Goal: Task Accomplishment & Management: Use online tool/utility

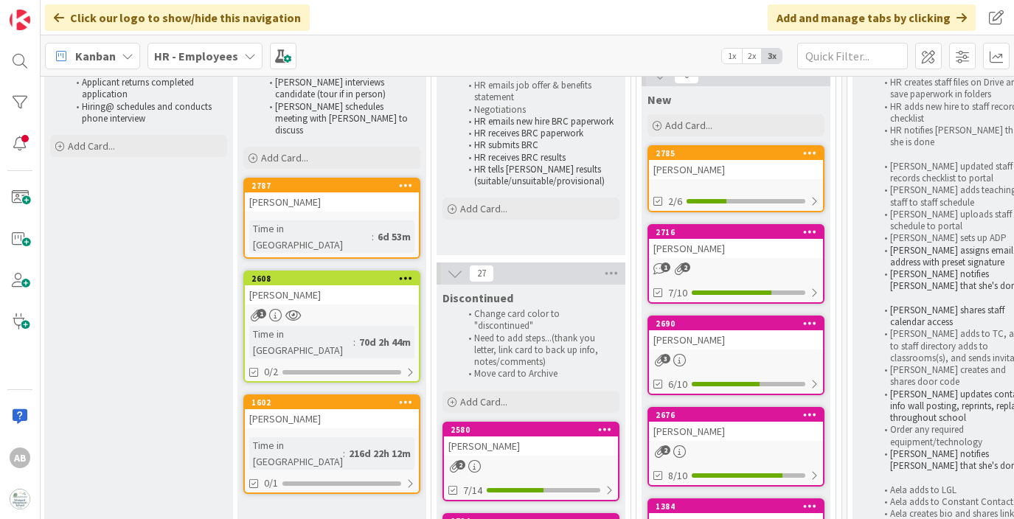
scroll to position [148, 393]
click at [375, 229] on div "6d 53m" at bounding box center [395, 237] width 41 height 16
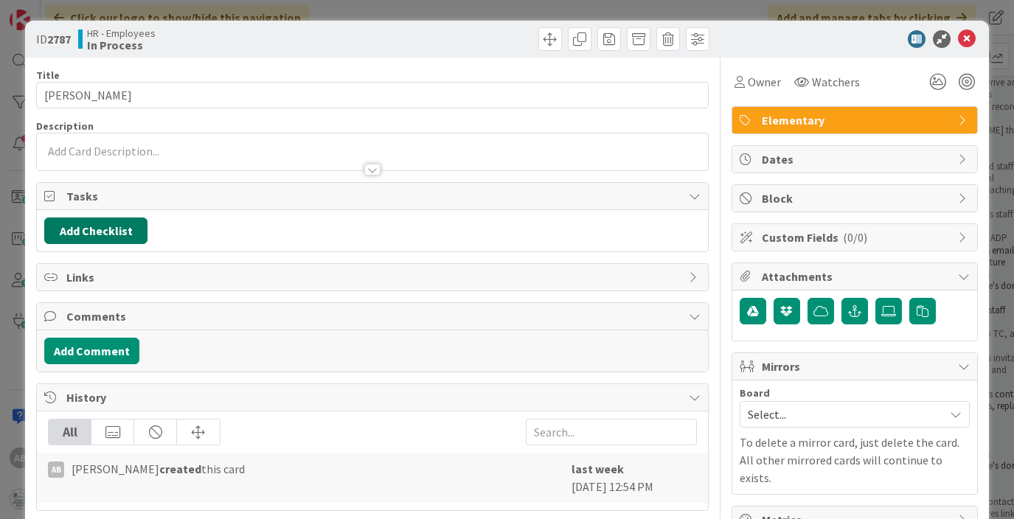
click at [99, 229] on button "Add Checklist" at bounding box center [95, 231] width 103 height 27
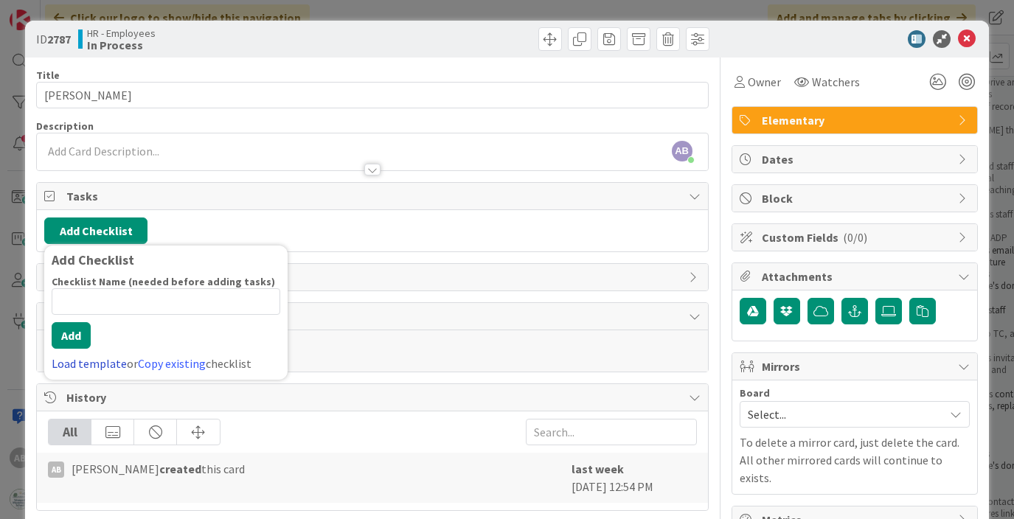
click at [80, 366] on link "Load template" at bounding box center [89, 363] width 75 height 15
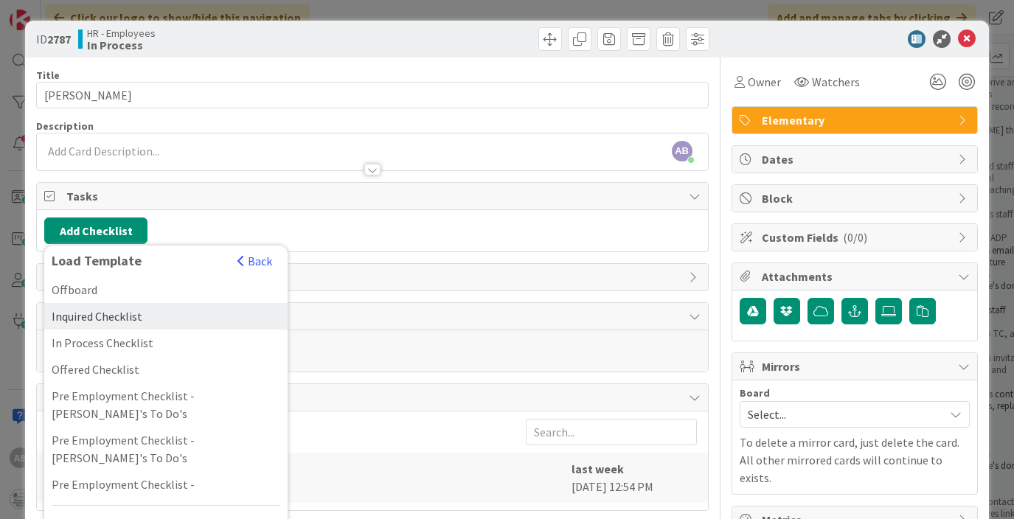
click at [111, 316] on div "Inquired Checklist" at bounding box center [165, 316] width 243 height 27
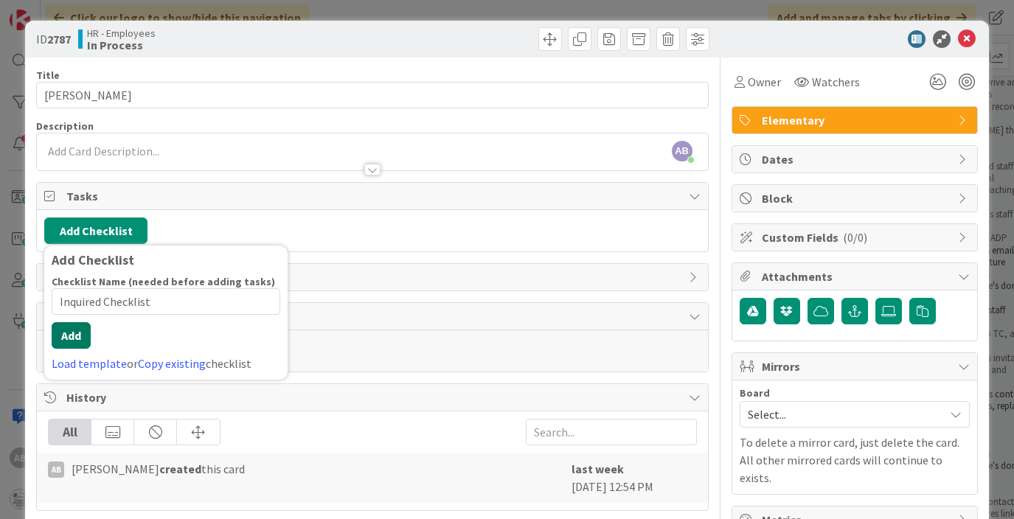
click at [74, 356] on div "Checklist Name (needed before adding tasks) 18 / 64 Inquired Checklist Add Load…" at bounding box center [166, 323] width 229 height 97
click at [77, 337] on button "Add" at bounding box center [71, 335] width 39 height 27
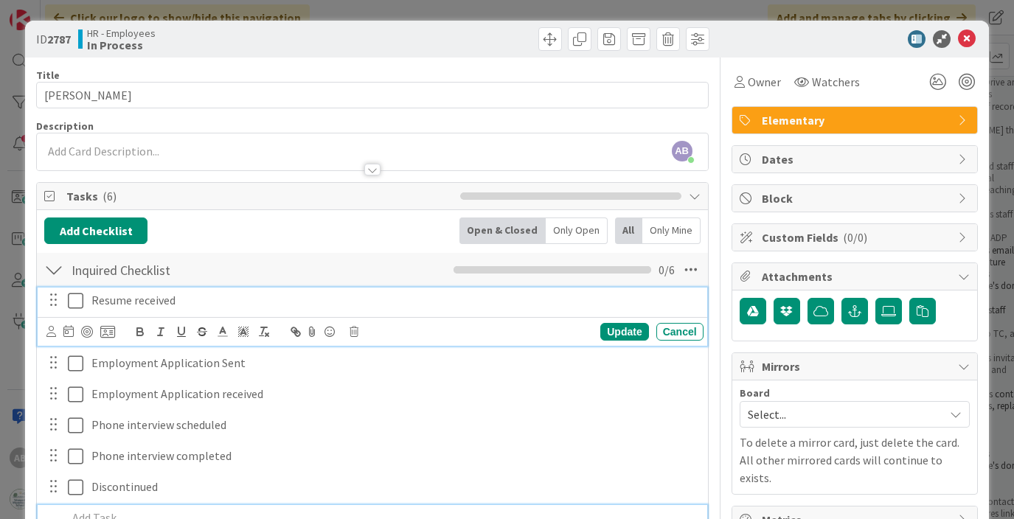
click at [70, 297] on icon at bounding box center [75, 301] width 15 height 18
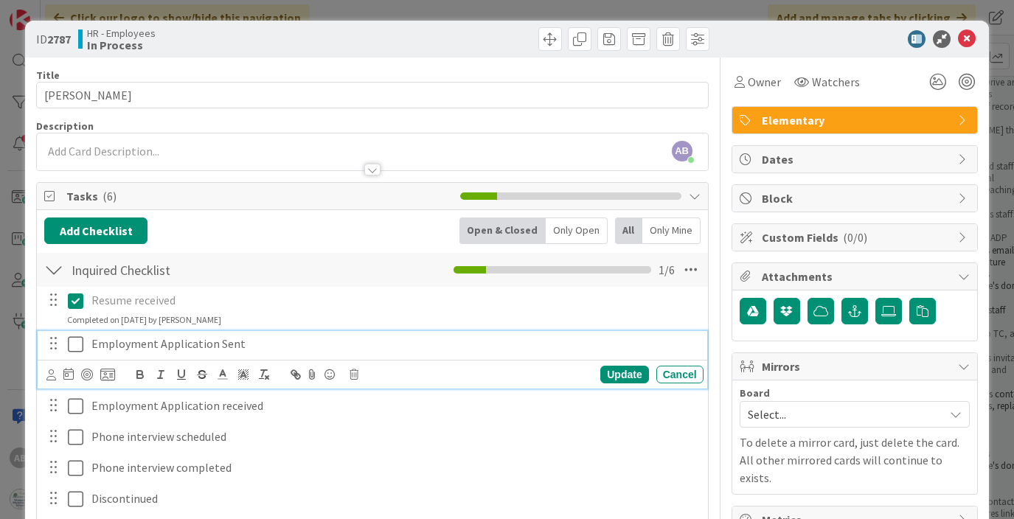
click at [74, 345] on icon at bounding box center [75, 345] width 15 height 18
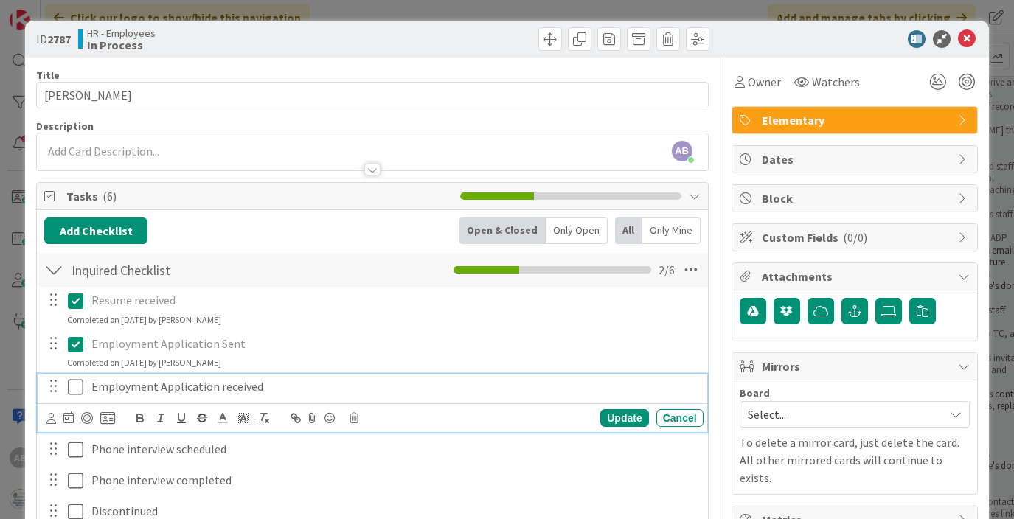
click at [73, 383] on icon at bounding box center [75, 387] width 15 height 18
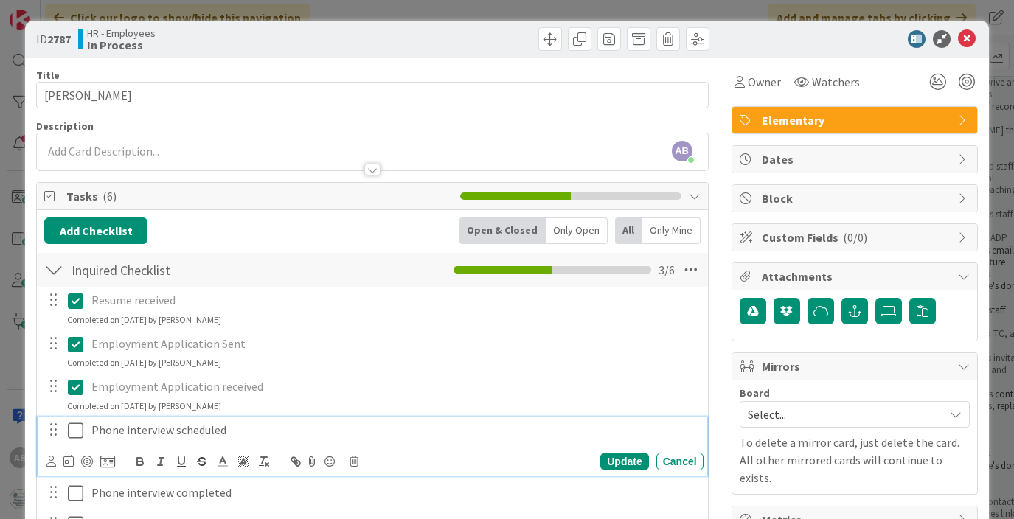
click at [71, 430] on icon at bounding box center [75, 431] width 15 height 18
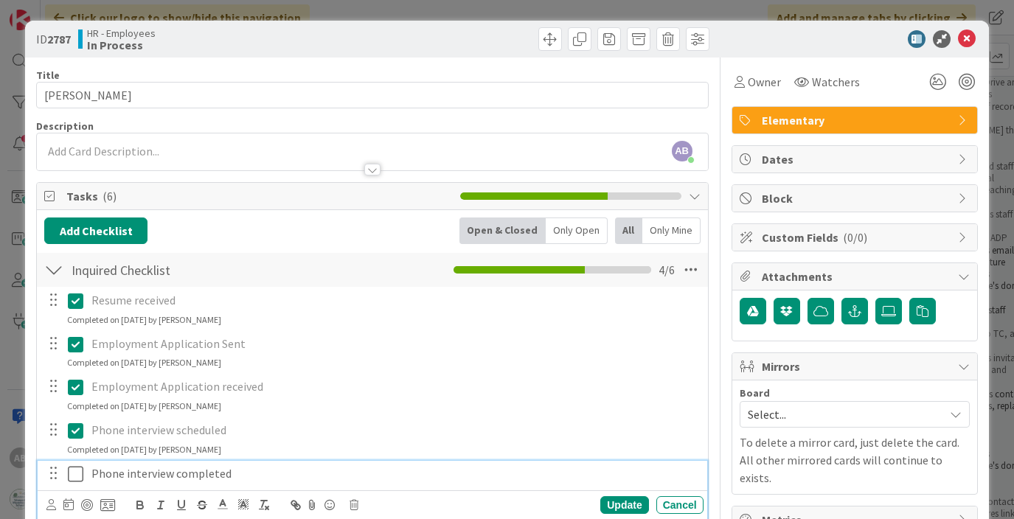
click at [73, 472] on icon at bounding box center [75, 474] width 15 height 18
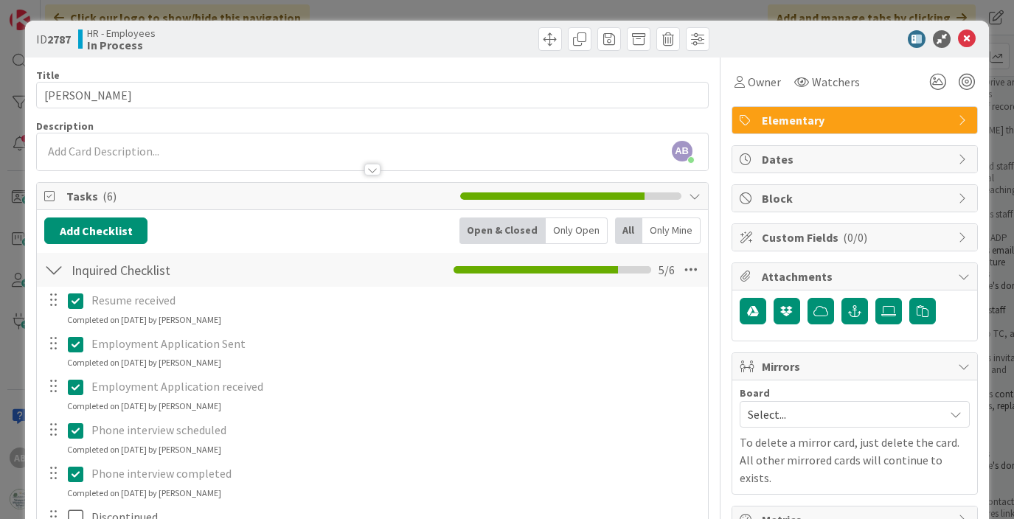
click at [58, 271] on div at bounding box center [53, 270] width 19 height 27
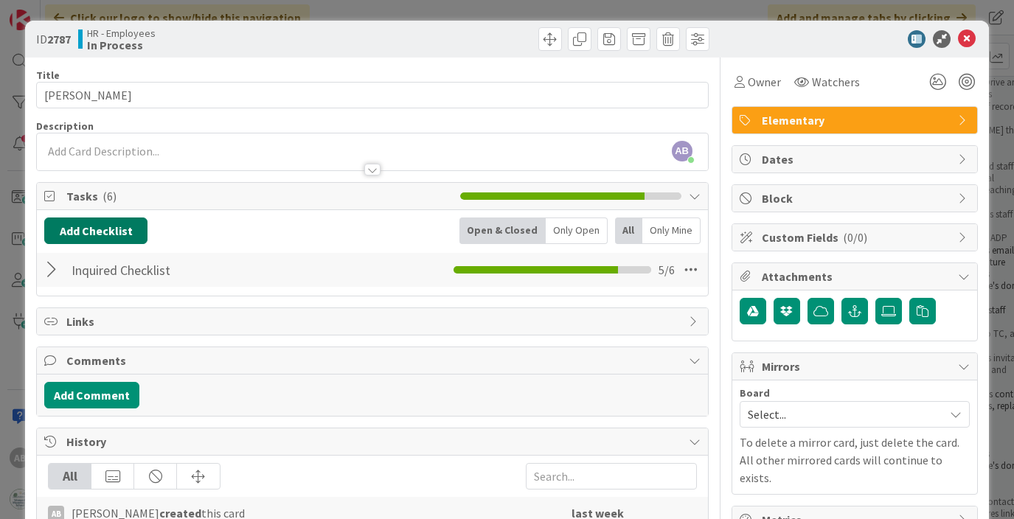
click at [80, 241] on button "Add Checklist" at bounding box center [95, 231] width 103 height 27
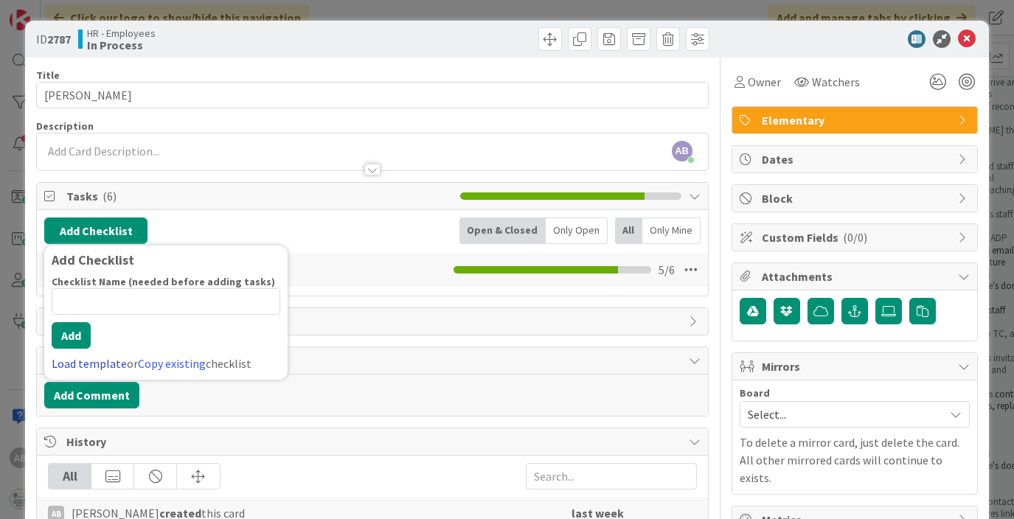
click at [89, 362] on link "Load template" at bounding box center [89, 363] width 75 height 15
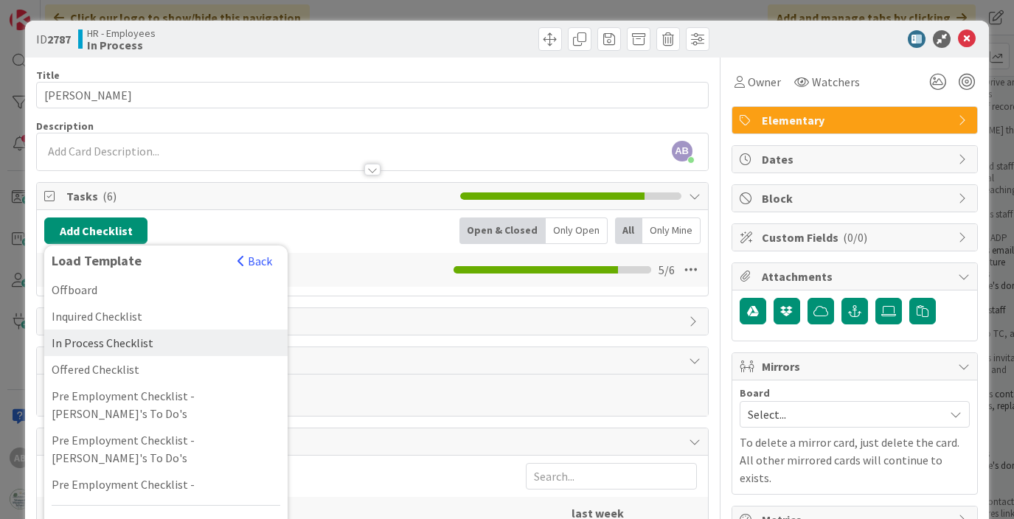
click at [101, 341] on div "In Process Checklist" at bounding box center [165, 343] width 243 height 27
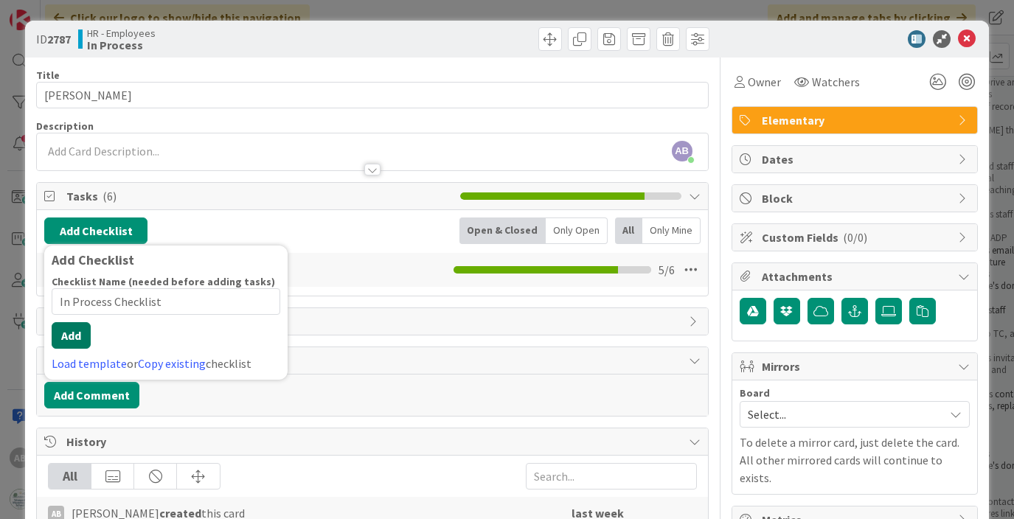
click at [70, 340] on button "Add" at bounding box center [71, 335] width 39 height 27
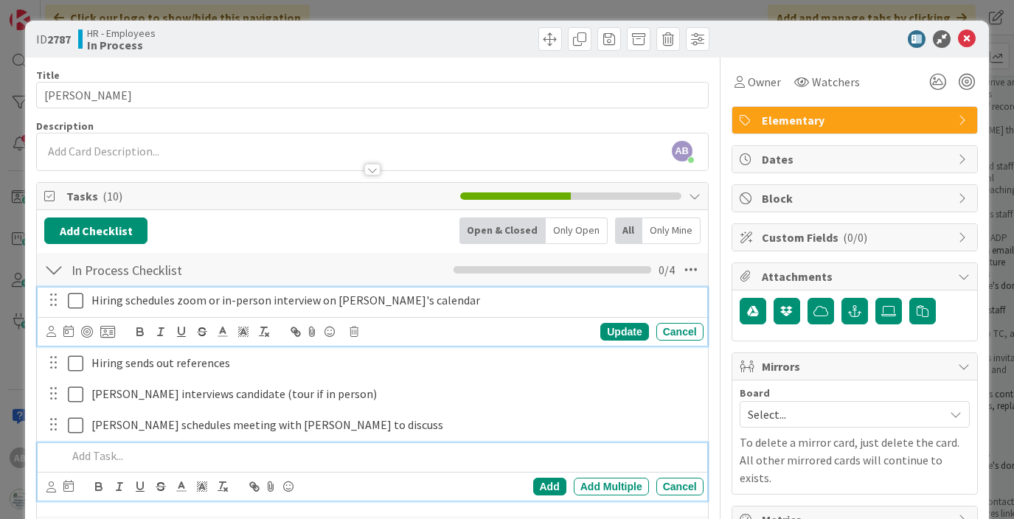
click at [74, 303] on icon at bounding box center [75, 301] width 15 height 18
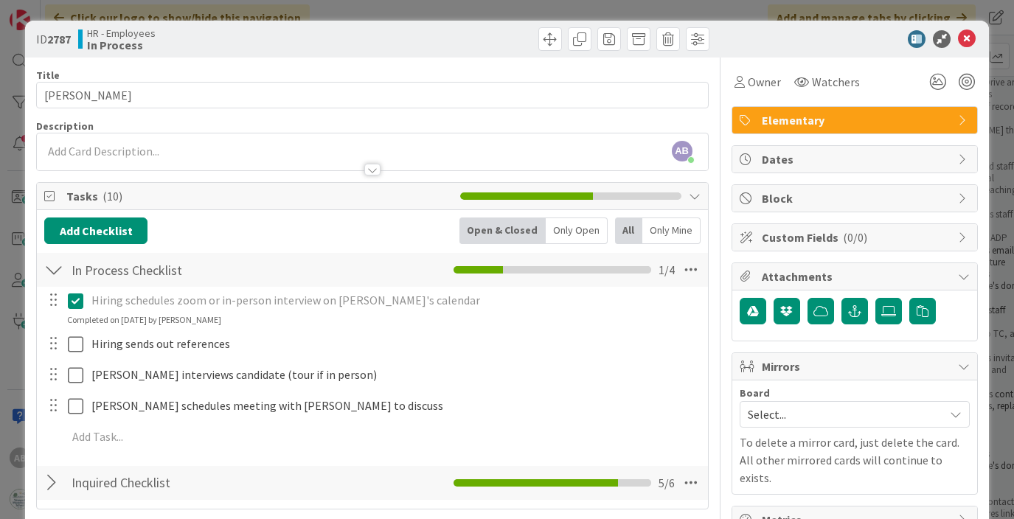
click at [58, 269] on div at bounding box center [53, 270] width 19 height 27
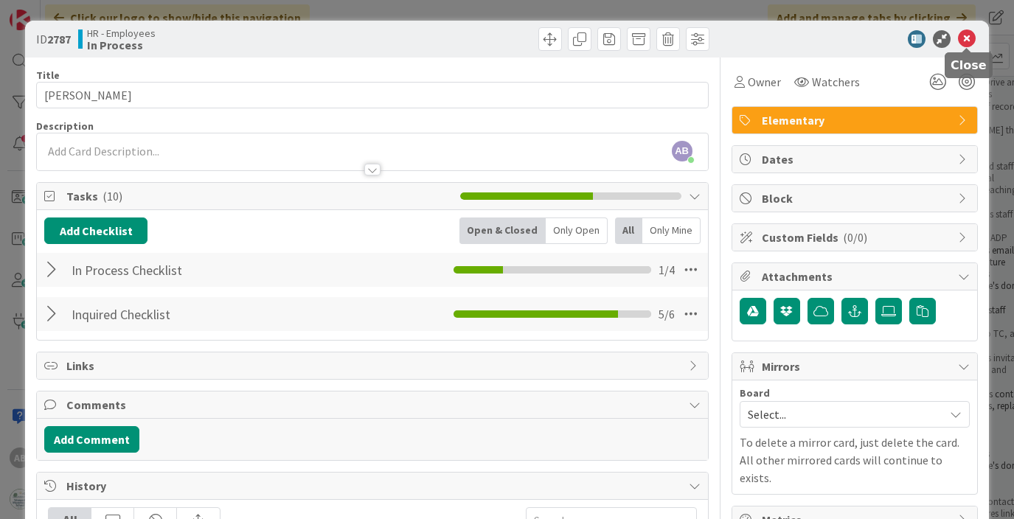
click at [972, 30] on icon at bounding box center [967, 39] width 18 height 18
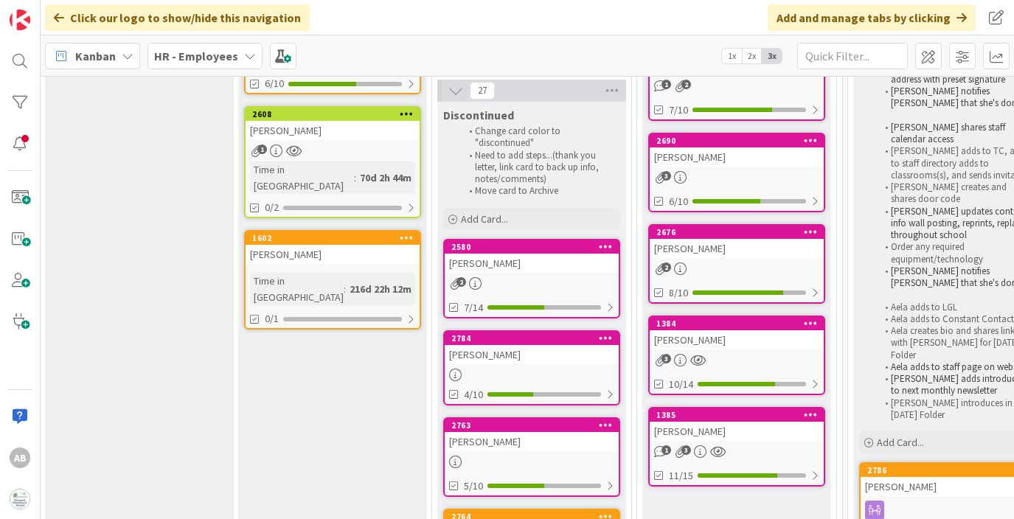
scroll to position [333, 393]
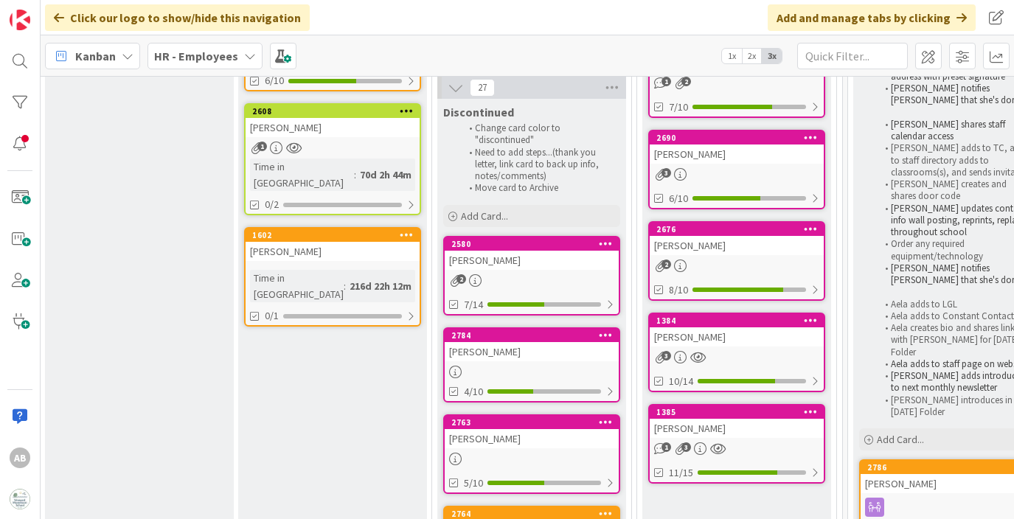
click at [346, 278] on div "216d 22h 12m" at bounding box center [380, 286] width 69 height 16
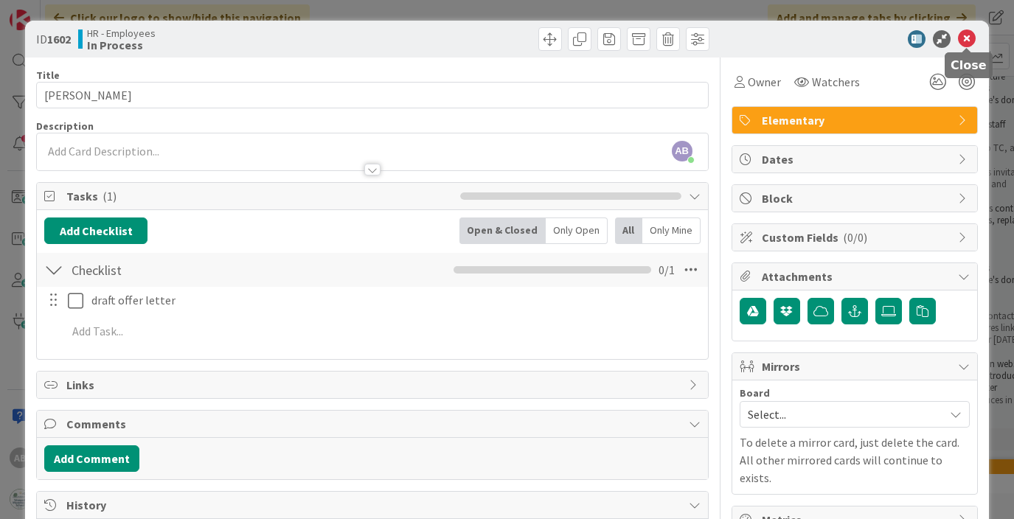
click at [970, 41] on icon at bounding box center [967, 39] width 18 height 18
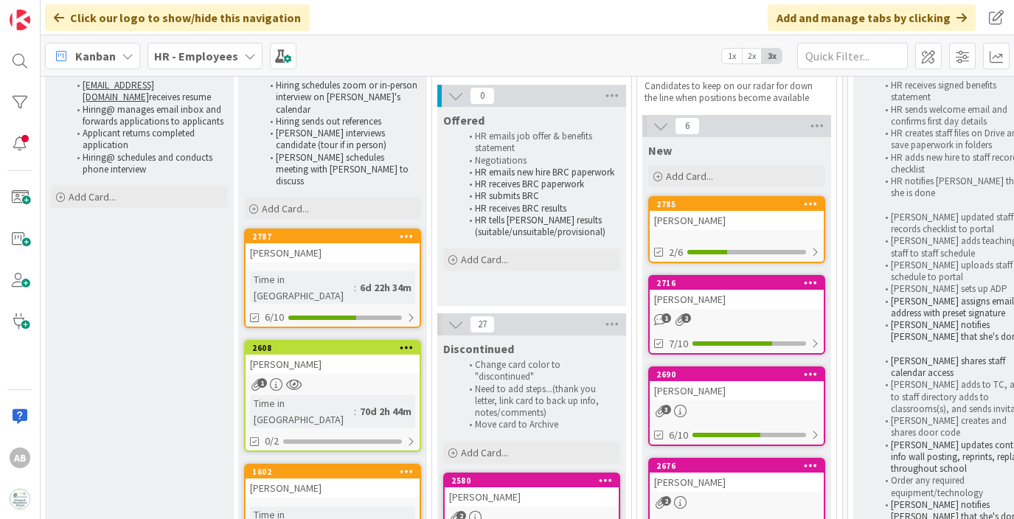
scroll to position [119, 393]
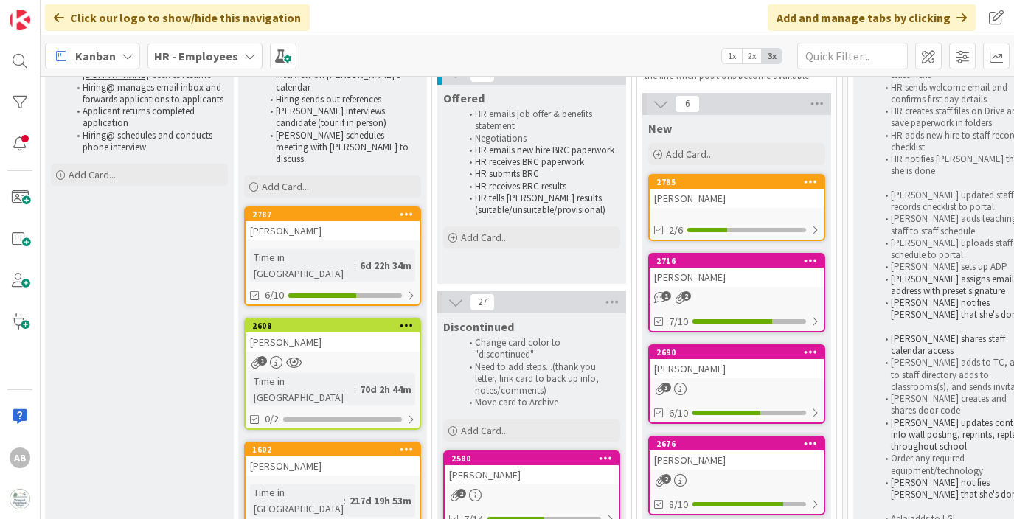
click at [331, 221] on div "[PERSON_NAME]" at bounding box center [333, 230] width 174 height 19
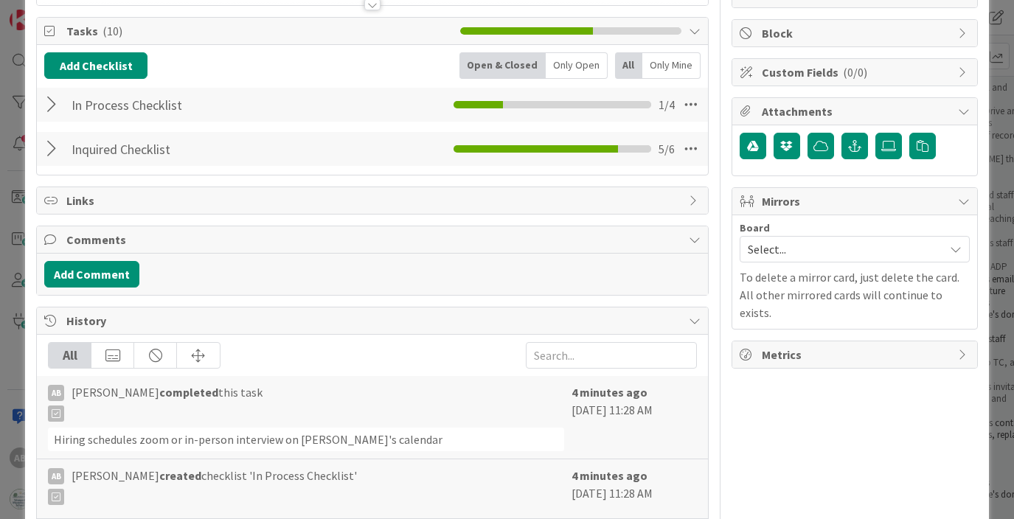
scroll to position [170, 0]
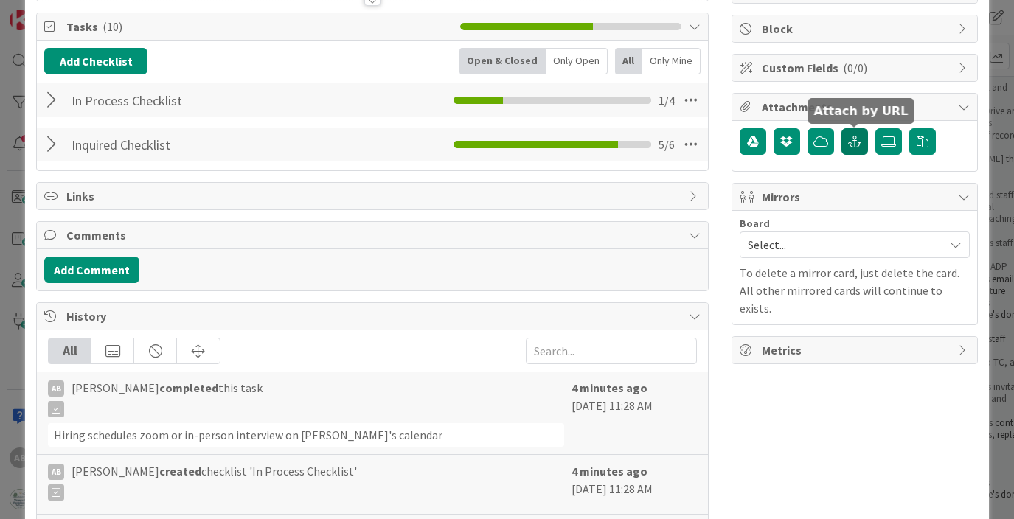
click at [856, 131] on button "button" at bounding box center [855, 141] width 27 height 27
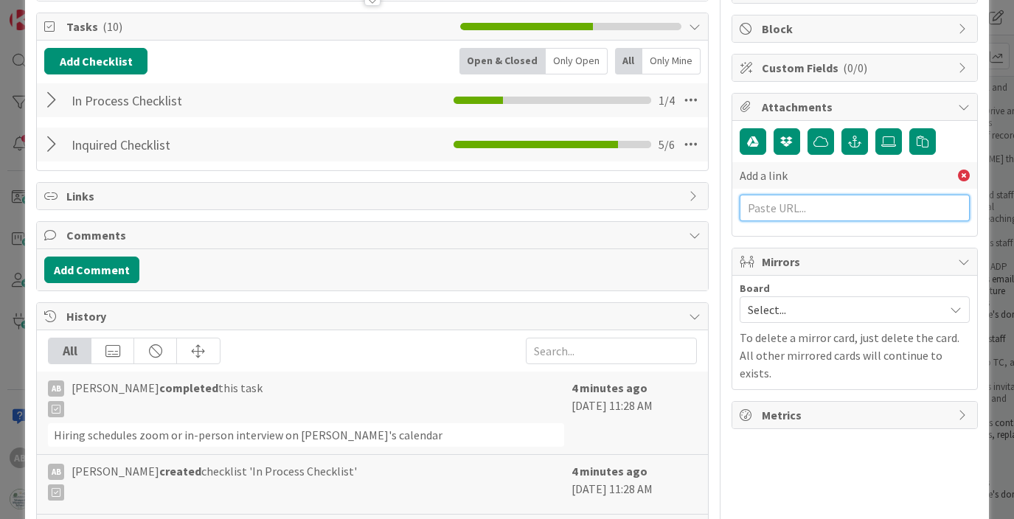
click at [766, 212] on input "text" at bounding box center [855, 208] width 230 height 27
paste input "[URL][DOMAIN_NAME]"
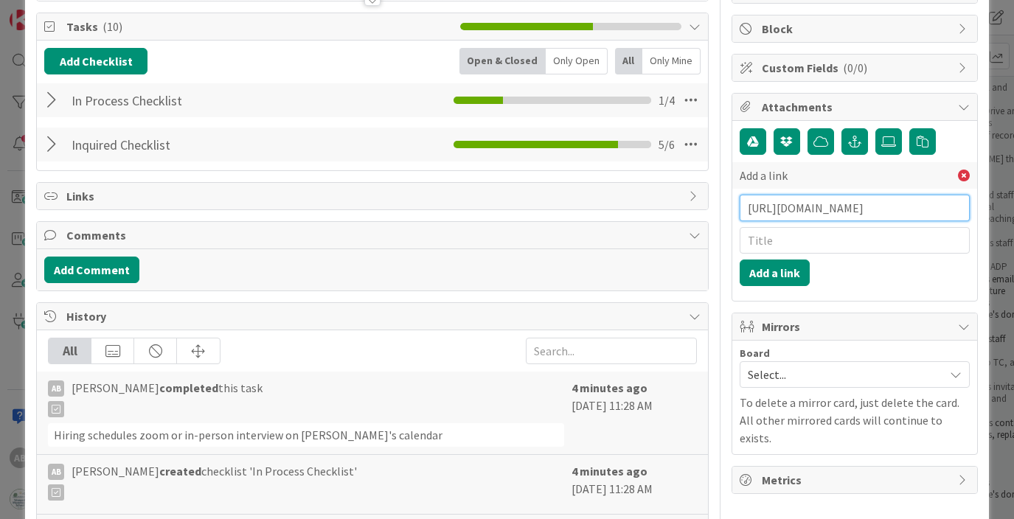
scroll to position [0, 319]
type input "[URL][DOMAIN_NAME]"
click at [763, 253] on input "text" at bounding box center [855, 240] width 230 height 27
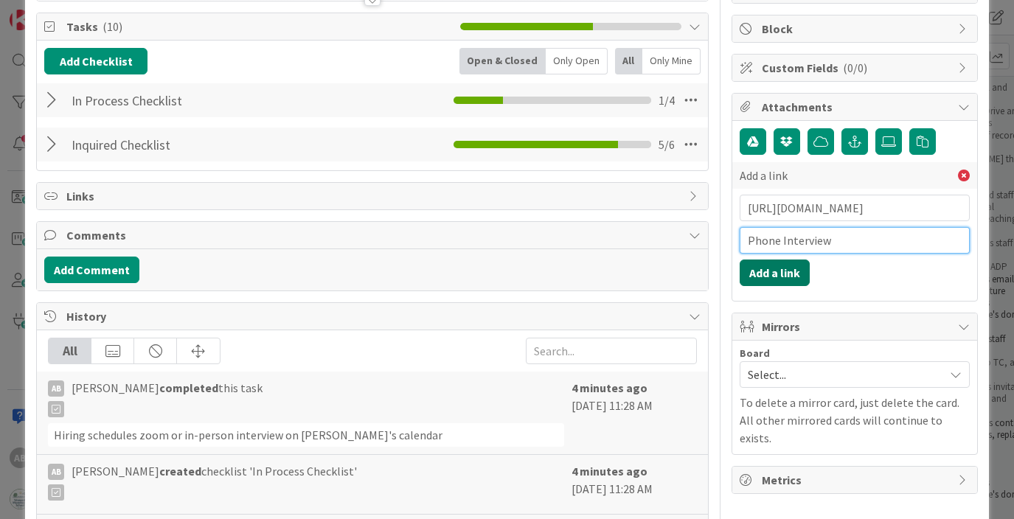
type input "Phone Interview"
click at [786, 272] on button "Add a link" at bounding box center [775, 273] width 70 height 27
